Goal: Task Accomplishment & Management: Manage account settings

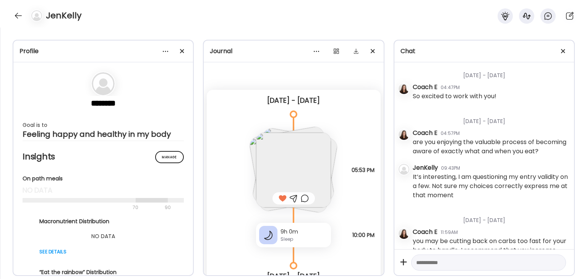
scroll to position [304, 0]
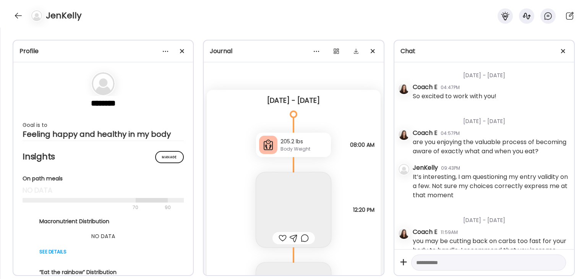
scroll to position [0, 125]
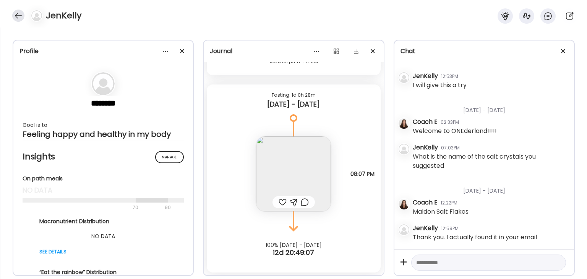
click at [18, 16] on div at bounding box center [18, 16] width 12 height 12
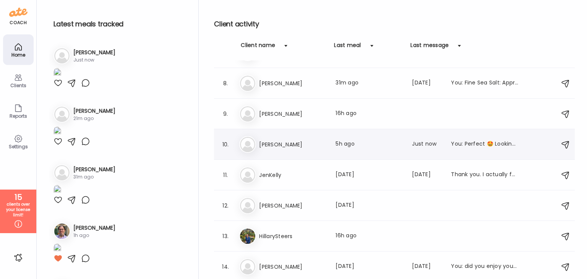
click at [294, 149] on div "Jo [PERSON_NAME] Last meal: 5h ago Last message: Just now You: Perfect 🤩 Lookin…" at bounding box center [395, 144] width 313 height 17
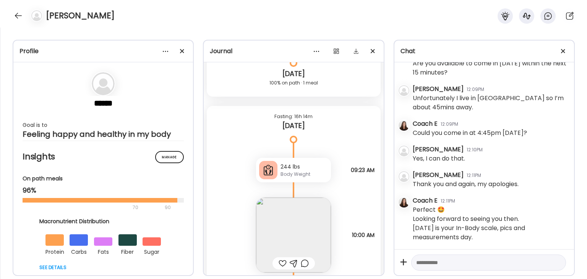
scroll to position [11779, 0]
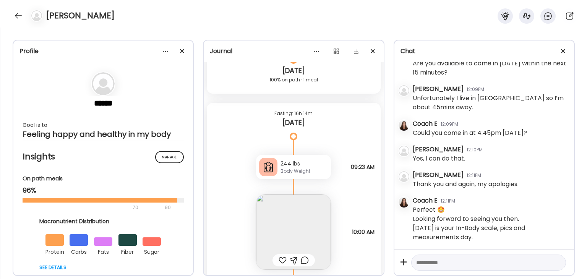
click at [319, 208] on img at bounding box center [293, 231] width 75 height 75
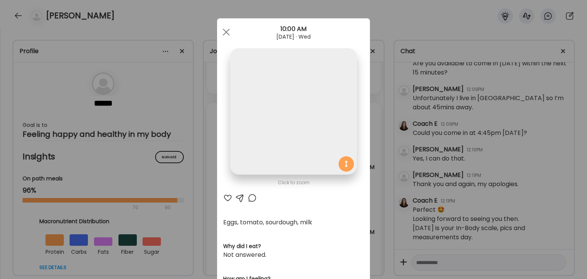
scroll to position [0, 0]
click at [223, 31] on span at bounding box center [226, 32] width 7 height 7
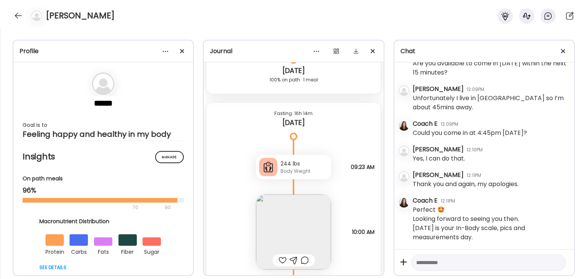
click at [316, 127] on div "Fasting: 16h 14m [DATE]" at bounding box center [293, 120] width 173 height 34
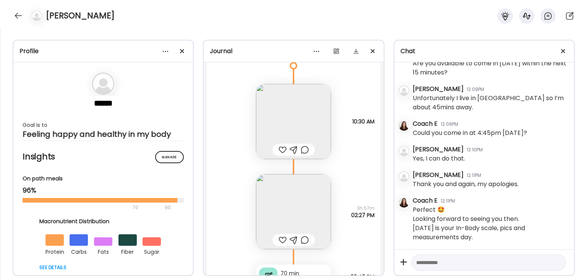
scroll to position [10866, 0]
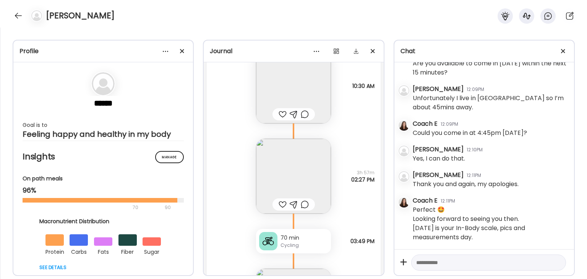
click at [316, 127] on div "Note not added Questions not answered 3h 57m 02:27 PM" at bounding box center [293, 168] width 173 height 90
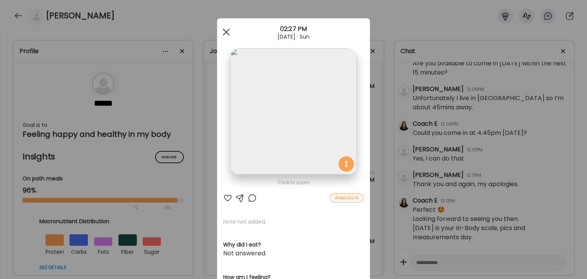
click at [228, 31] on div at bounding box center [226, 31] width 15 height 15
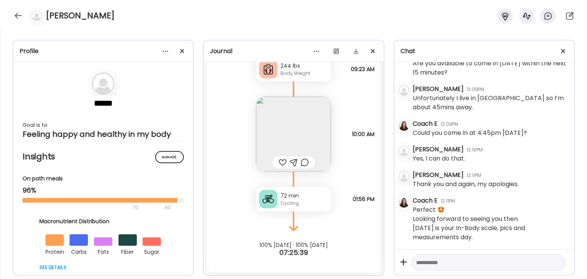
scroll to position [11876, 0]
